Goal: Information Seeking & Learning: Learn about a topic

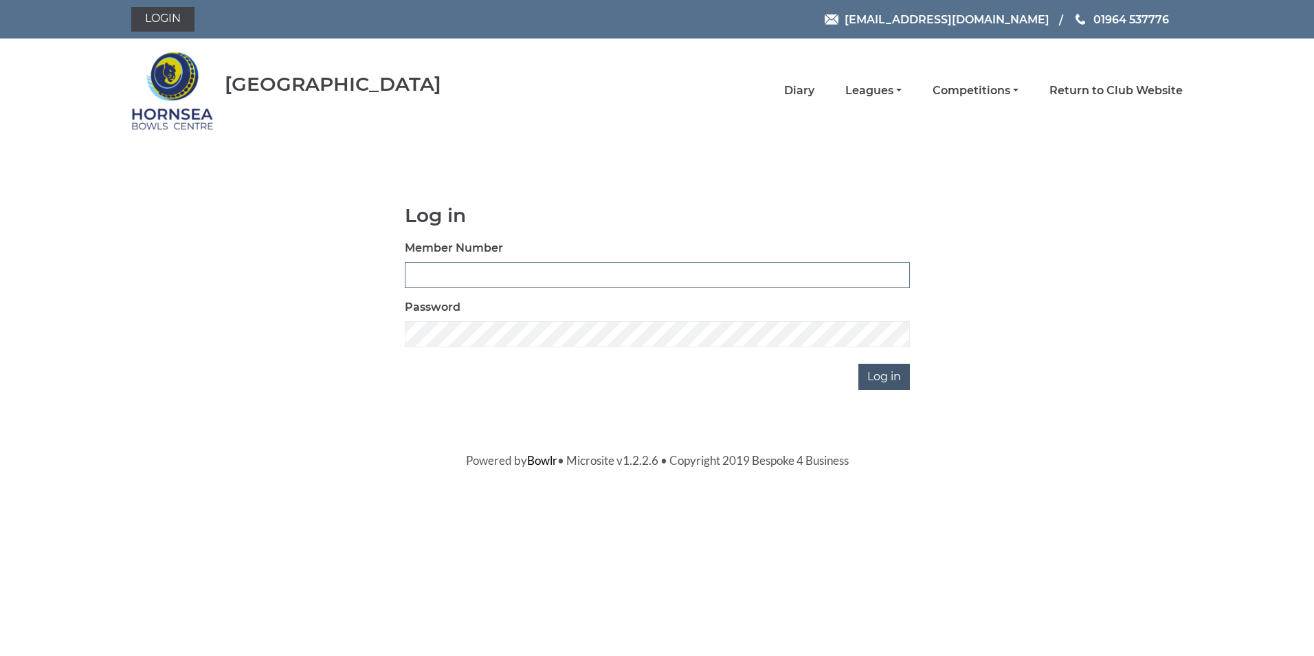
type input "0320"
click at [881, 373] on input "Log in" at bounding box center [885, 377] width 52 height 26
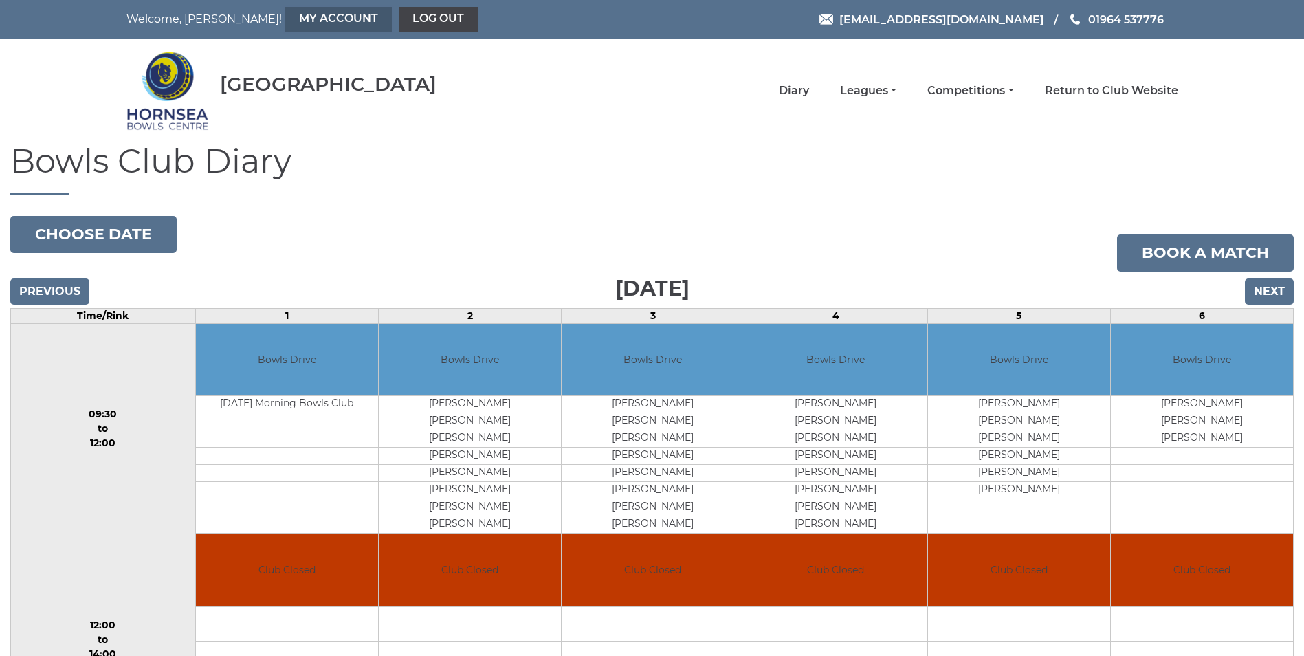
click at [285, 15] on link "My Account" at bounding box center [338, 19] width 107 height 25
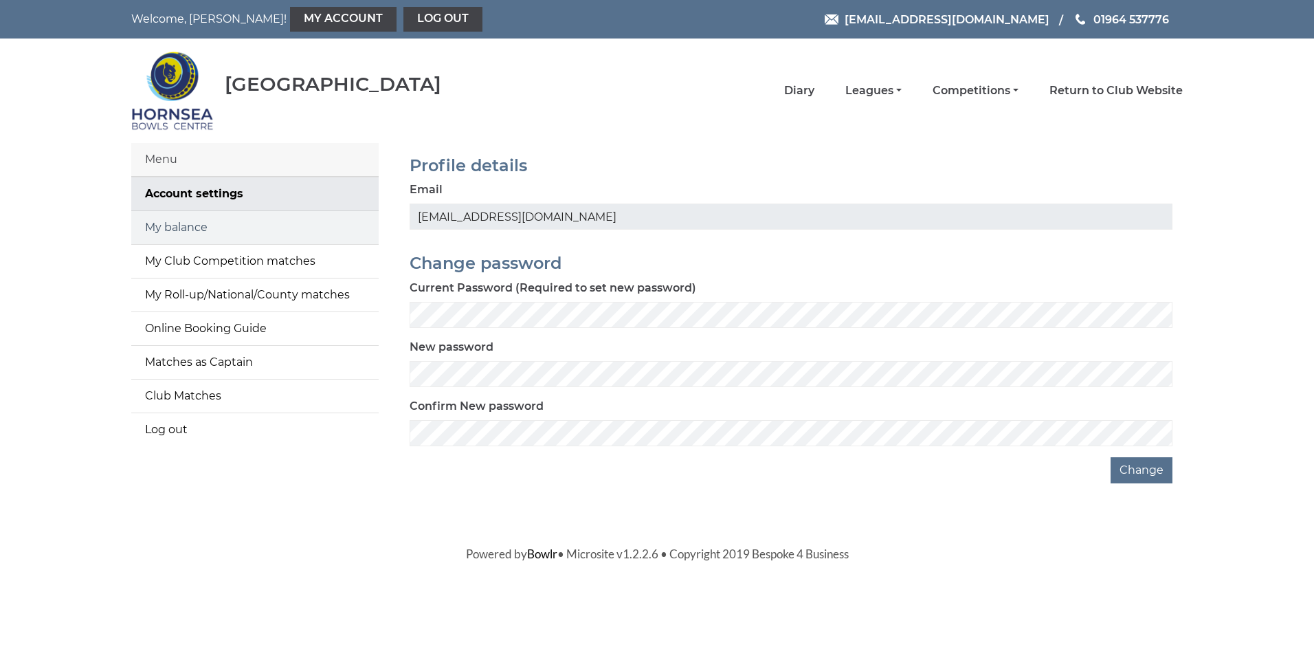
click at [181, 225] on link "My balance" at bounding box center [254, 227] width 247 height 33
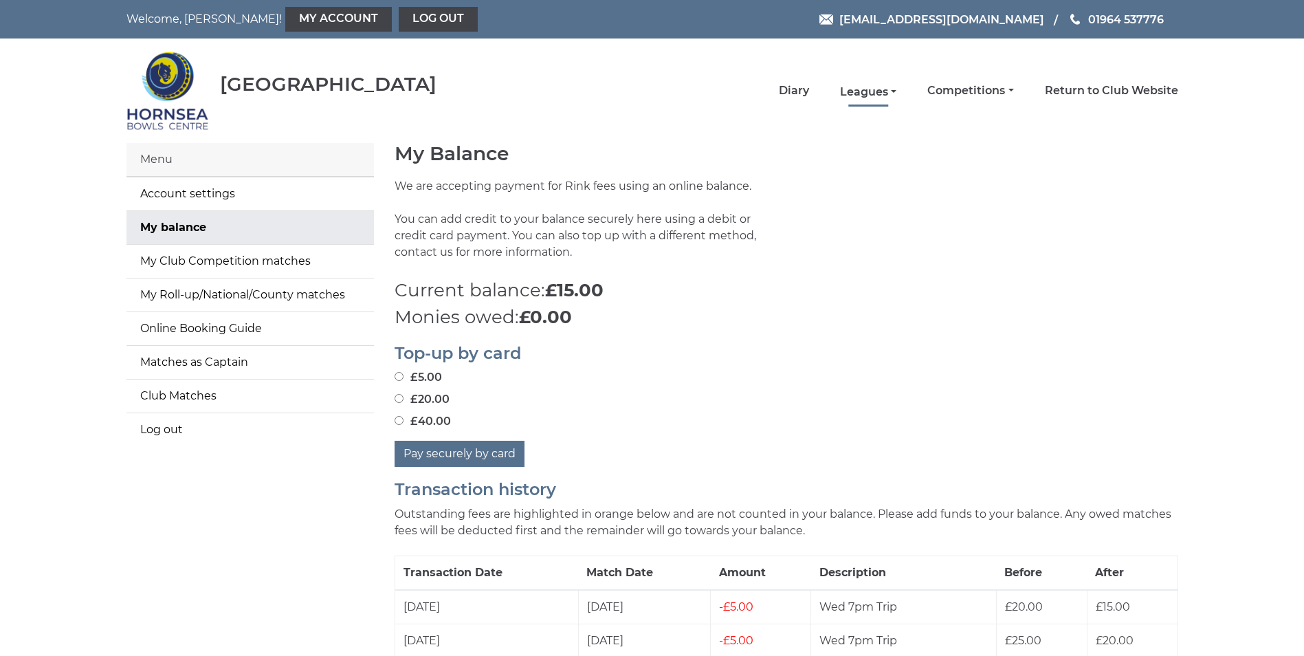
click at [869, 92] on link "Leagues" at bounding box center [868, 92] width 56 height 15
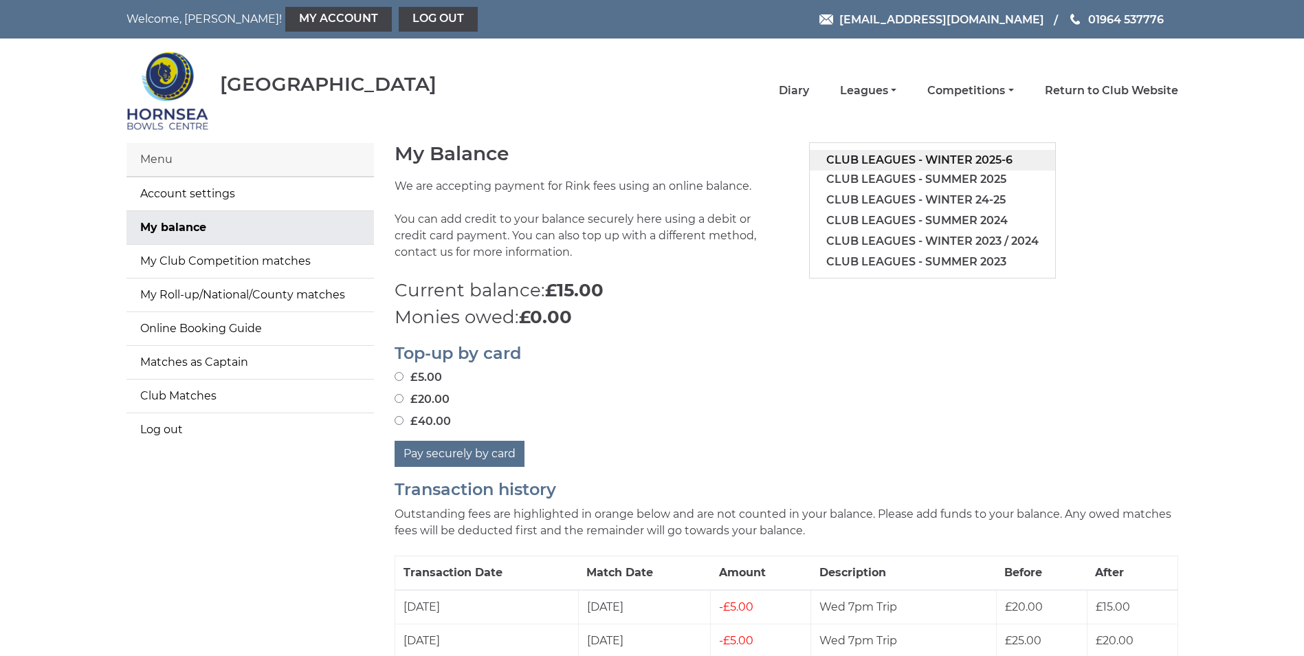
click at [898, 157] on link "Club leagues - Winter 2025-6" at bounding box center [932, 160] width 245 height 21
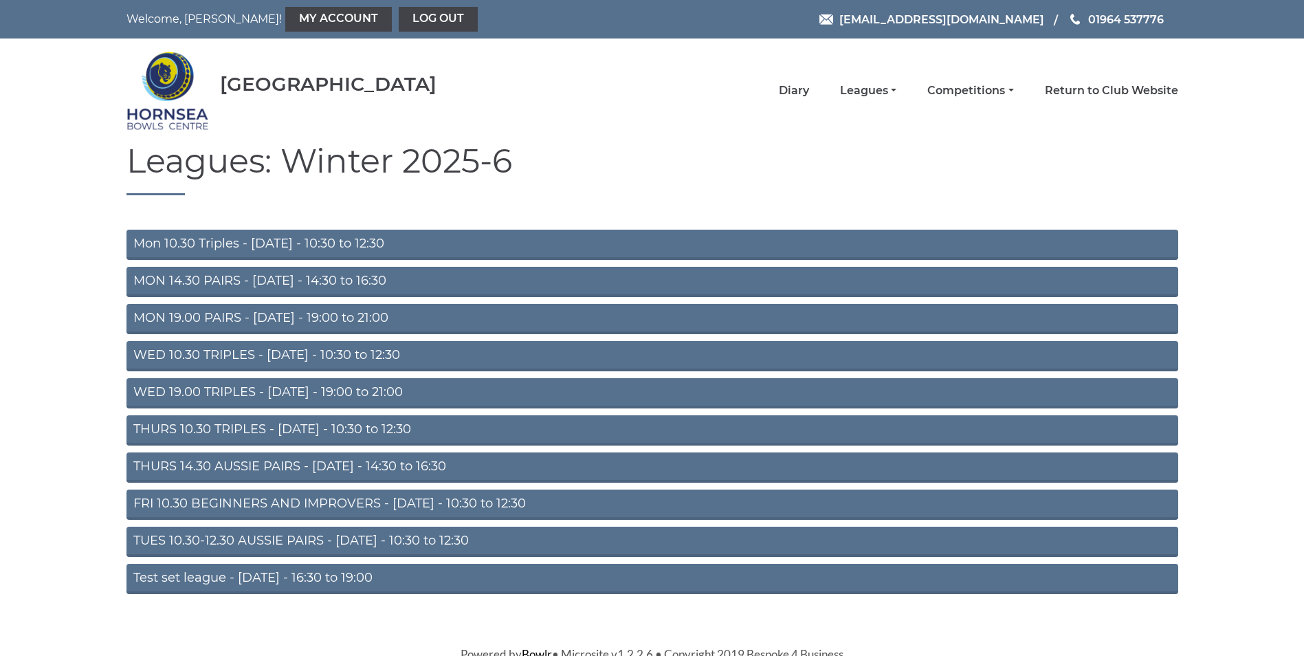
click at [225, 318] on link "MON 19.00 PAIRS - [DATE] - 19:00 to 21:00" at bounding box center [652, 319] width 1052 height 30
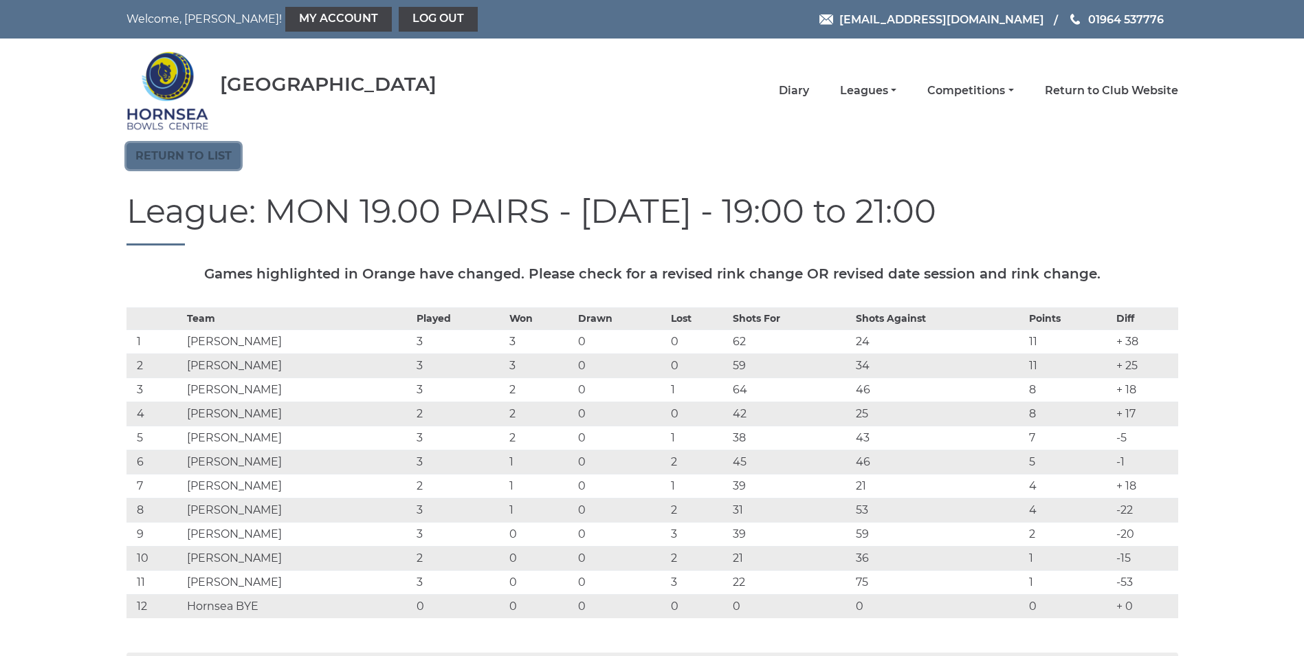
click at [184, 153] on link "Return to list" at bounding box center [183, 156] width 114 height 26
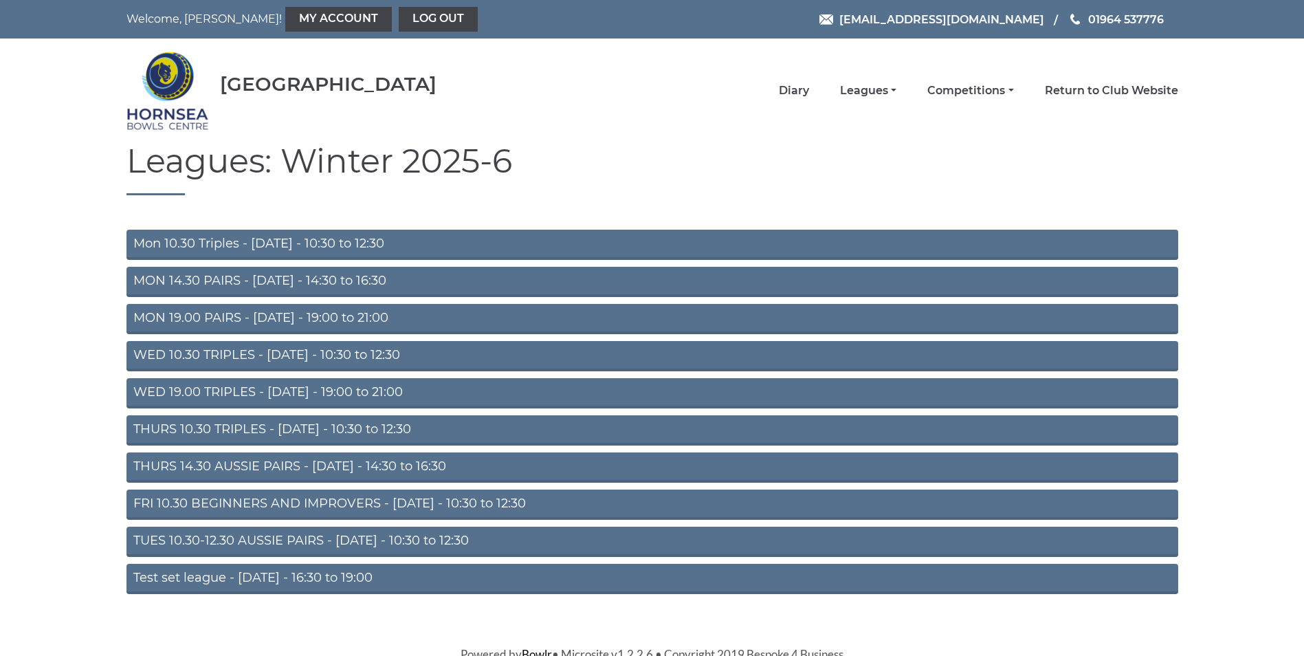
click at [234, 387] on link "WED 19.00 TRIPLES - [DATE] - 19:00 to 21:00" at bounding box center [652, 393] width 1052 height 30
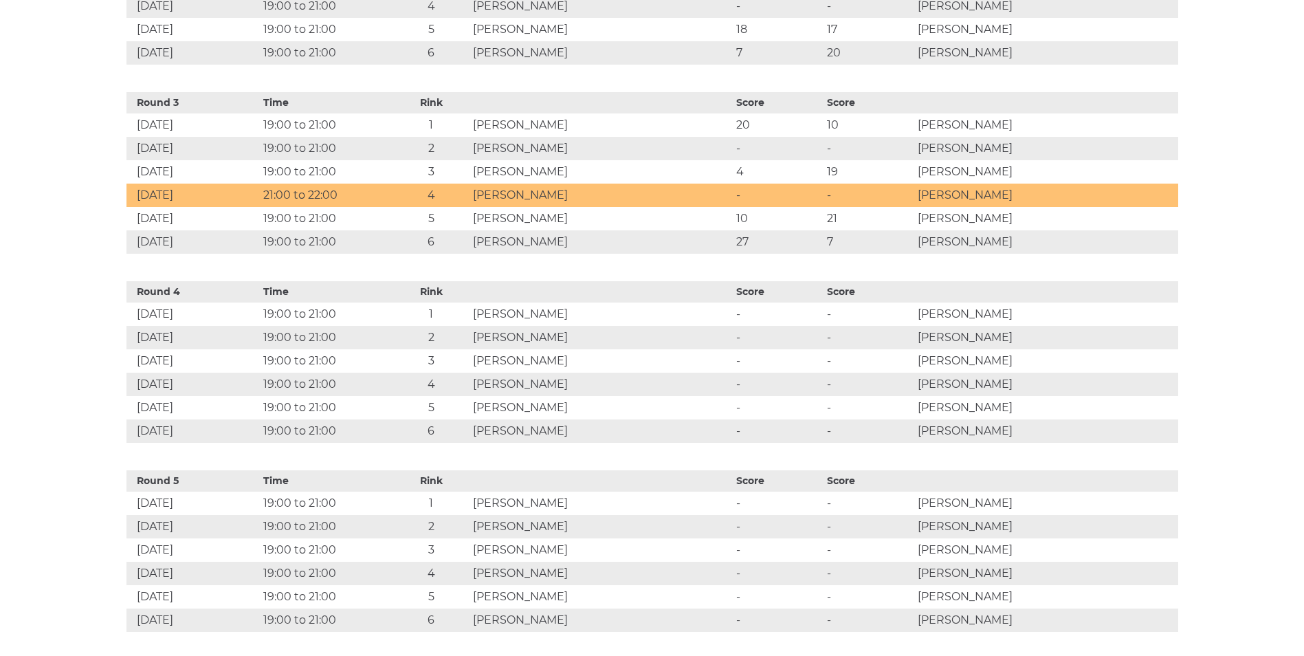
scroll to position [1031, 0]
